Goal: Information Seeking & Learning: Learn about a topic

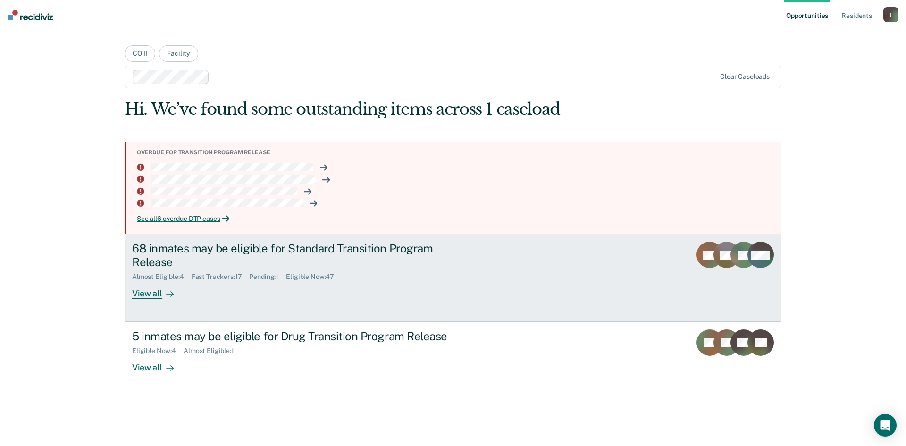
click at [395, 255] on div "68 inmates may be eligible for Standard Transition Program Release" at bounding box center [297, 254] width 331 height 27
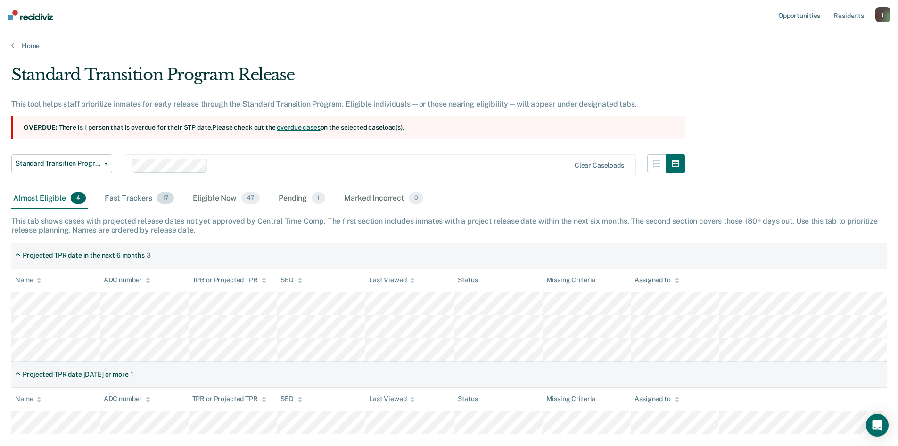
click at [135, 197] on div "Fast Trackers 17" at bounding box center [139, 198] width 73 height 21
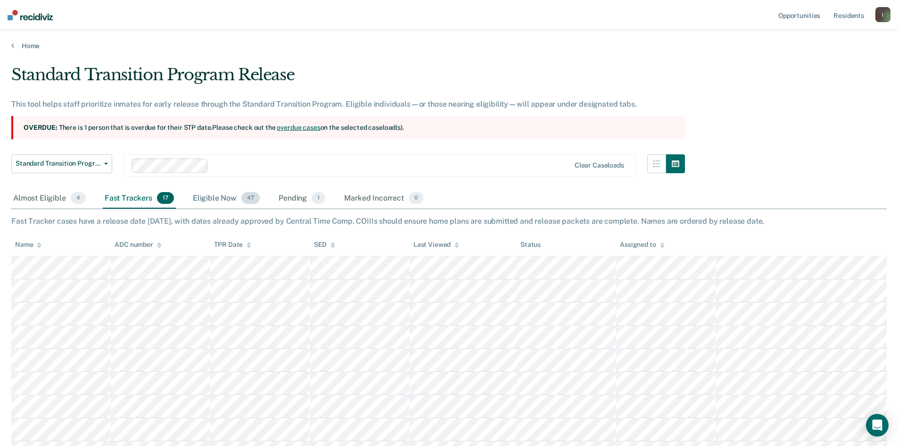
click at [235, 197] on div "Eligible Now 47" at bounding box center [226, 198] width 71 height 21
click at [295, 203] on div "Pending 1" at bounding box center [302, 198] width 50 height 21
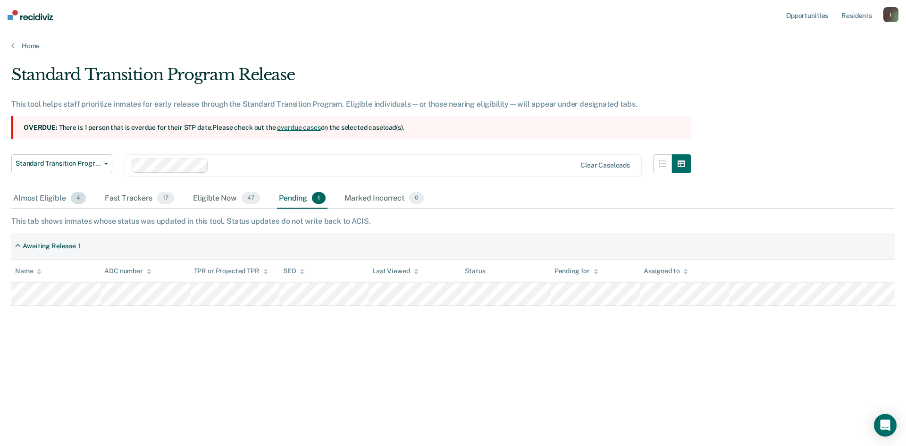
click at [67, 201] on div "Almost Eligible 4" at bounding box center [49, 198] width 76 height 21
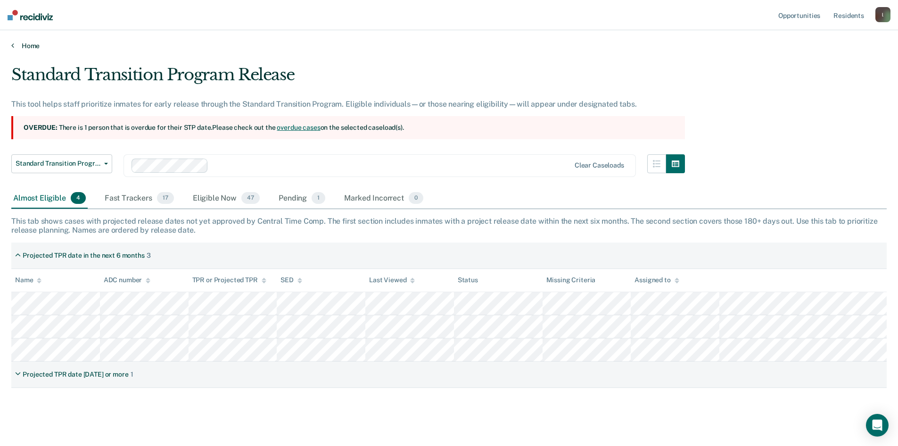
click at [27, 48] on link "Home" at bounding box center [449, 46] width 876 height 8
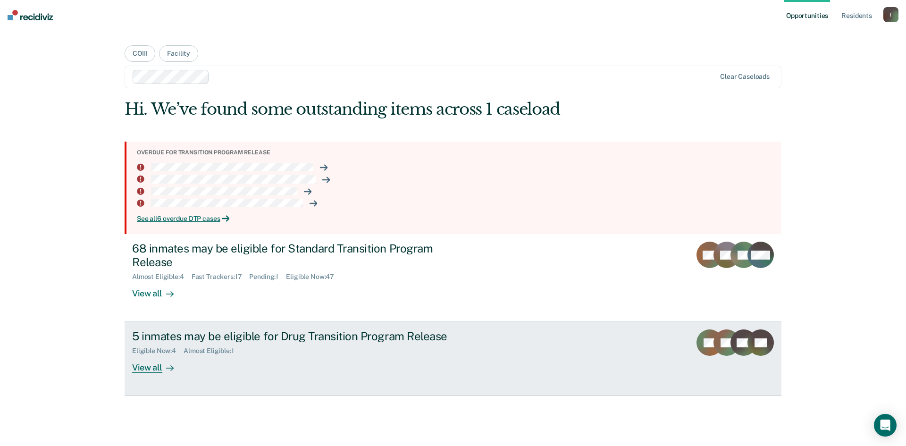
click at [322, 370] on div "5 inmates may be eligible for Drug Transition Program Release Eligible Now : 4 …" at bounding box center [309, 350] width 354 height 43
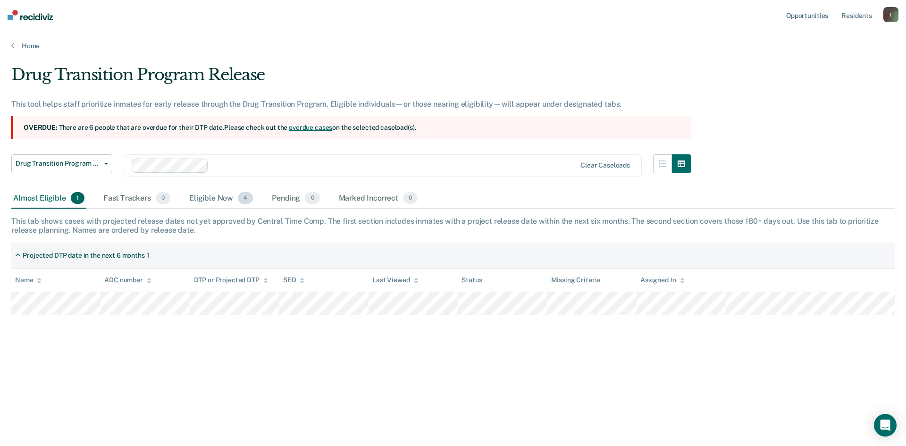
click at [221, 199] on div "Eligible Now 4" at bounding box center [220, 198] width 67 height 21
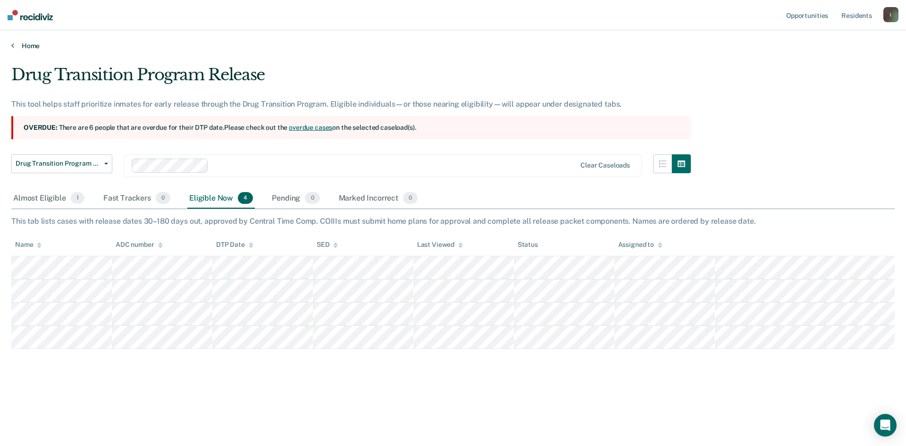
click at [28, 46] on link "Home" at bounding box center [452, 46] width 883 height 8
